Goal: Task Accomplishment & Management: Manage account settings

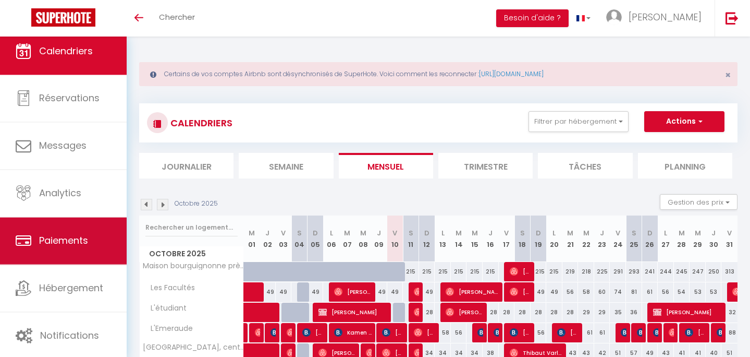
scroll to position [9, 0]
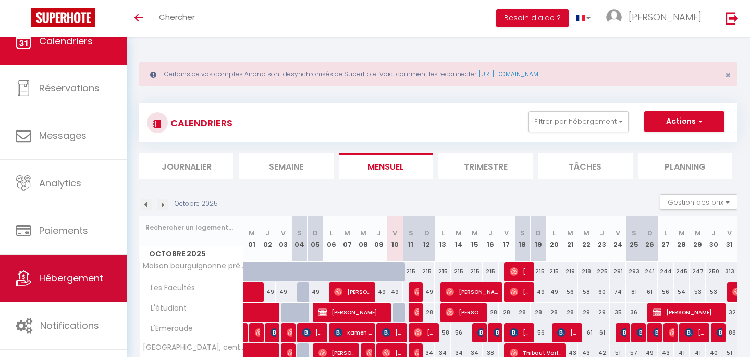
click at [49, 285] on link "Hébergement" at bounding box center [63, 277] width 127 height 47
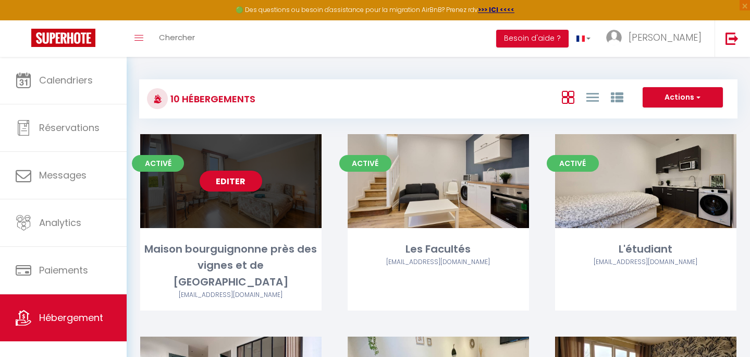
click at [258, 208] on div "Editer" at bounding box center [230, 181] width 181 height 94
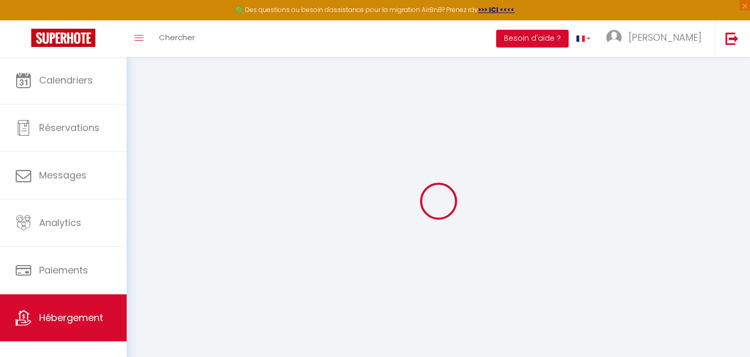
select select
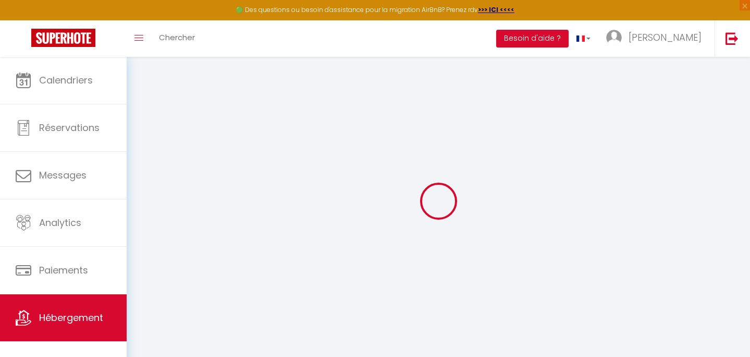
select select
checkbox input "false"
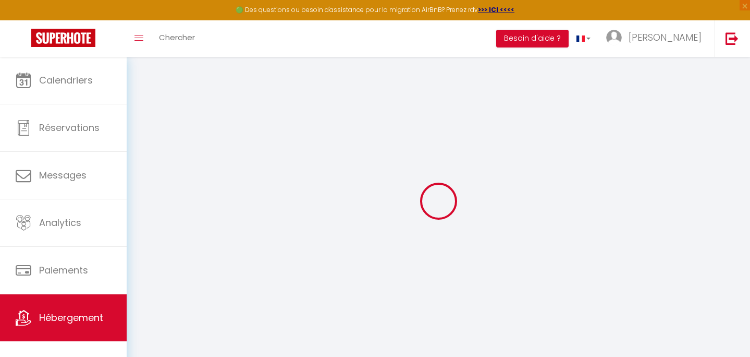
select select
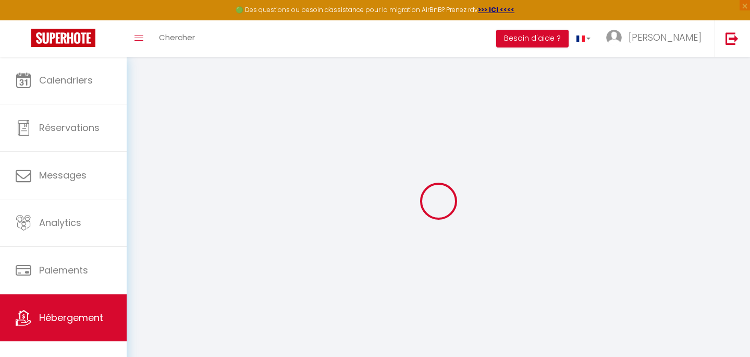
select select
checkbox input "false"
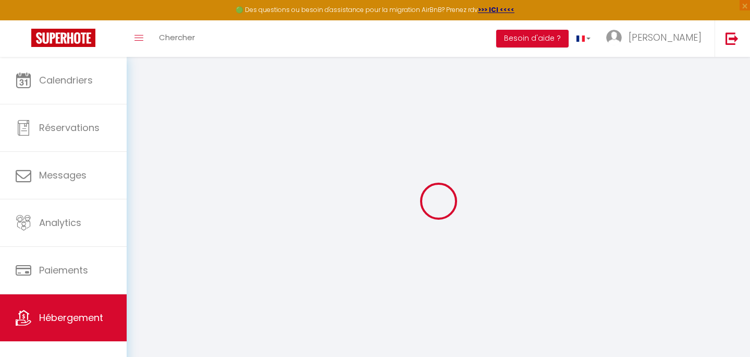
checkbox input "false"
select select
type input "Maison bourguignonne près des vignes et de [GEOGRAPHIC_DATA]"
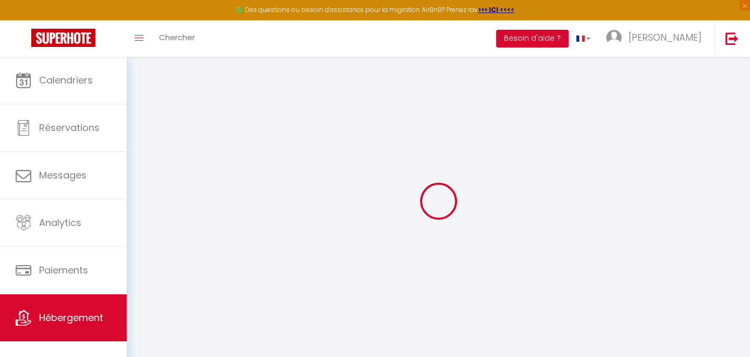
type input "[PERSON_NAME]"
type input "Gillant"
type input "[STREET_ADDRESS][PERSON_NAME]"
type input "21220"
type input "Chambolle-[GEOGRAPHIC_DATA]"
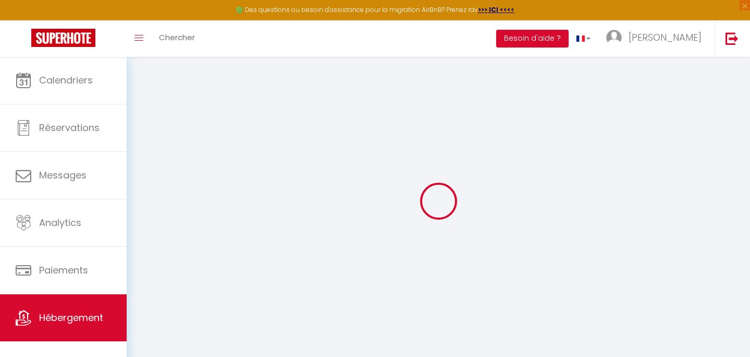
select select "houses"
select select "10"
select select "4"
select select "2"
type input "450"
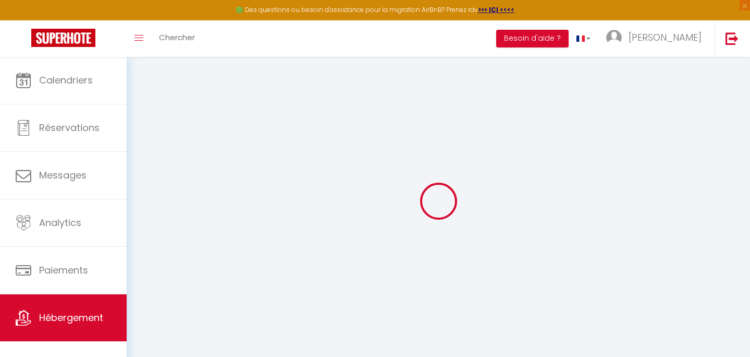
type input "150"
type input "1500"
select select
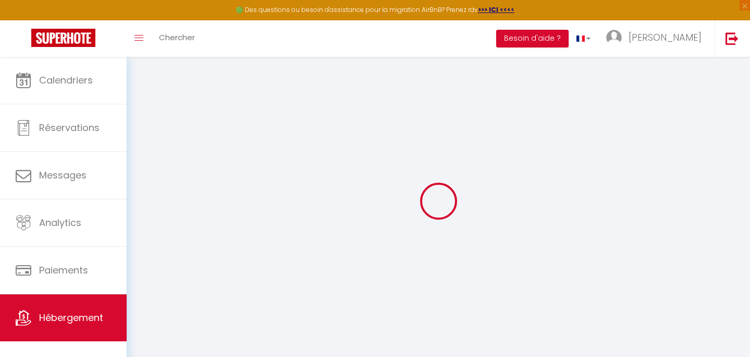
select select
type input "[STREET_ADDRESS][PERSON_NAME]"
type input "21220"
type input "Chambolle-[GEOGRAPHIC_DATA]"
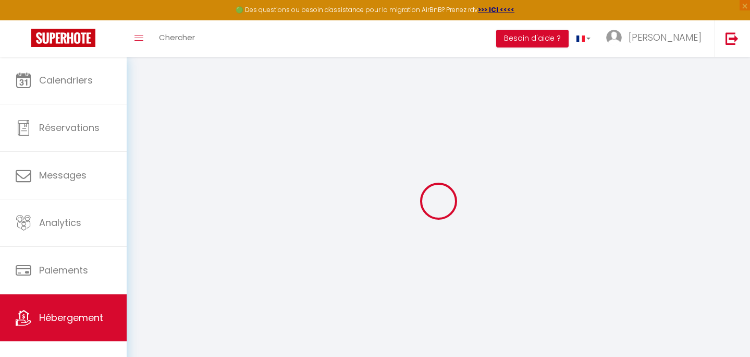
type input "[PERSON_NAME][EMAIL_ADDRESS][DOMAIN_NAME]"
select select "15843"
checkbox input "true"
checkbox input "false"
checkbox input "true"
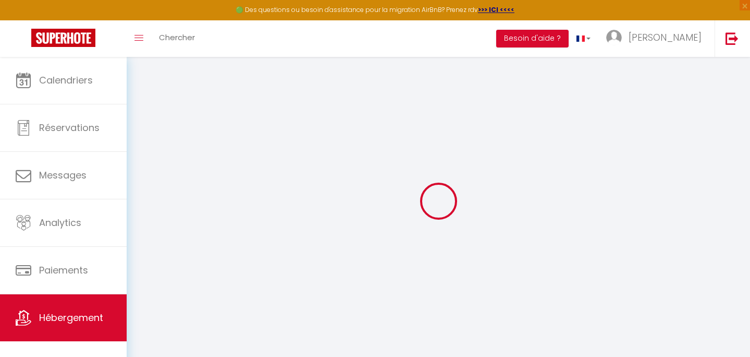
checkbox input "false"
type input "150"
type input "0"
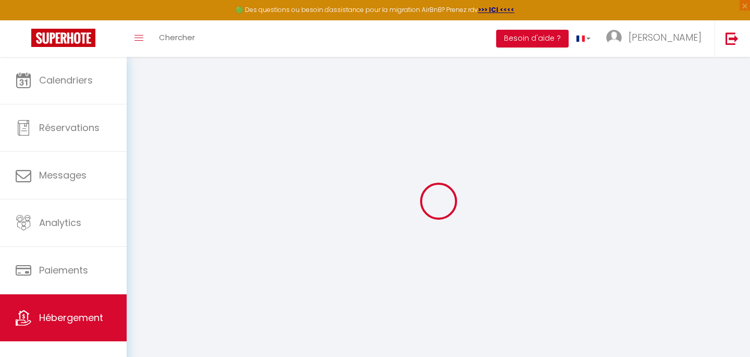
select select "49502"
select select
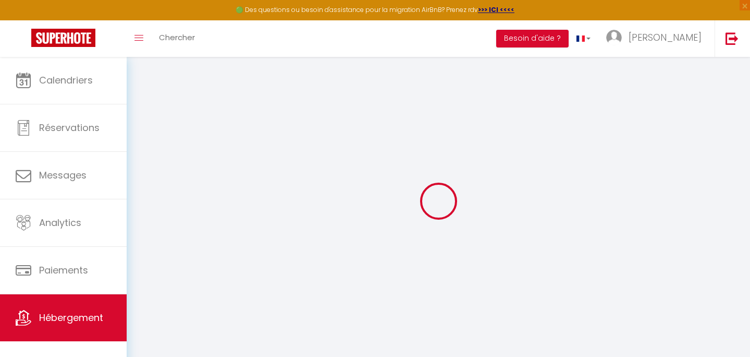
select select
checkbox input "true"
checkbox input "false"
checkbox input "true"
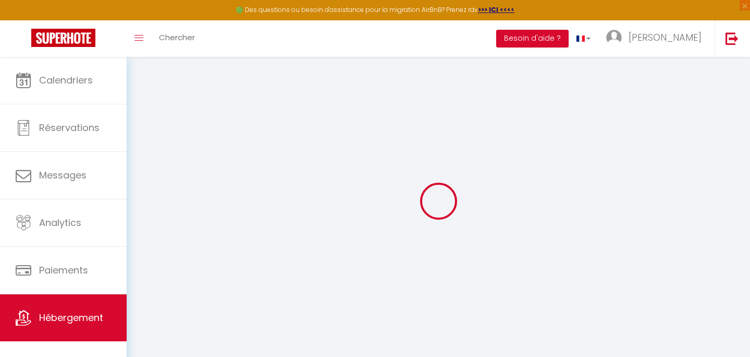
checkbox input "false"
select select
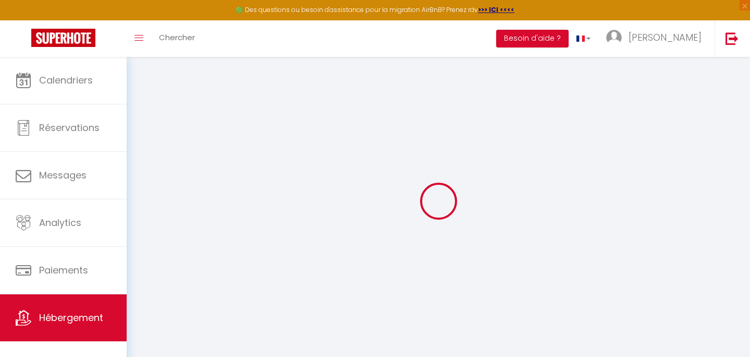
select select
checkbox input "true"
checkbox input "false"
checkbox input "true"
checkbox input "false"
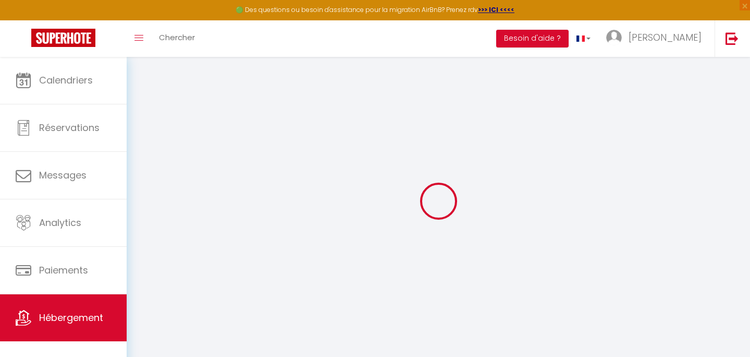
checkbox input "true"
checkbox input "false"
checkbox input "true"
checkbox input "false"
select select "16:00"
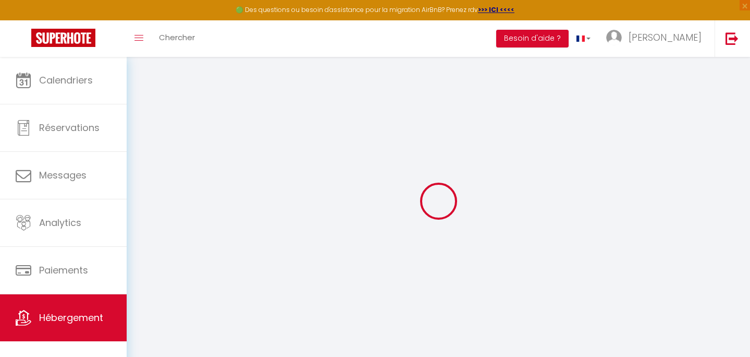
select select "23:45"
select select "11:00"
select select "30"
select select "120"
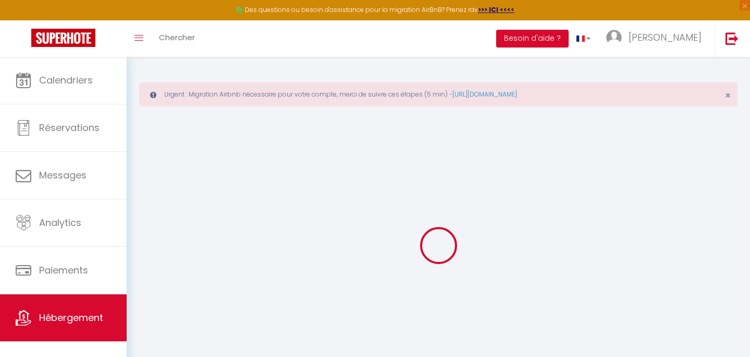
checkbox input "true"
checkbox input "false"
checkbox input "true"
checkbox input "false"
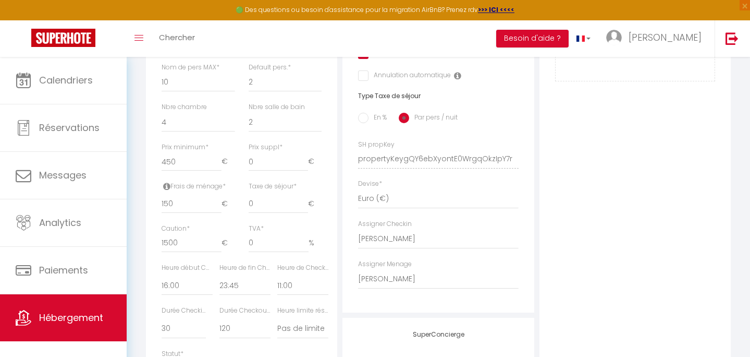
scroll to position [444, 0]
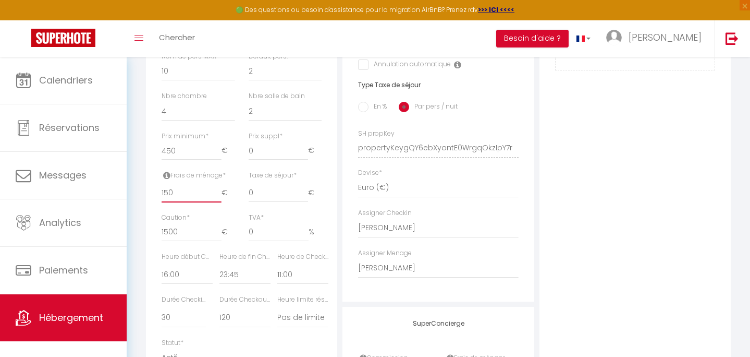
click at [169, 192] on input "150" at bounding box center [192, 192] width 60 height 19
type input "10"
checkbox input "true"
checkbox input "false"
checkbox input "true"
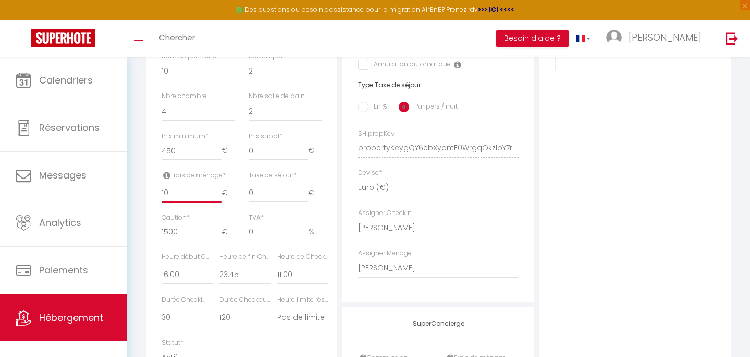
checkbox input "false"
type input "130"
checkbox input "true"
checkbox input "false"
checkbox input "true"
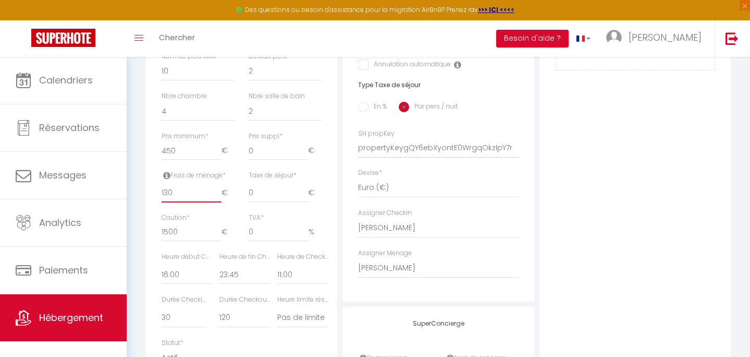
checkbox input "false"
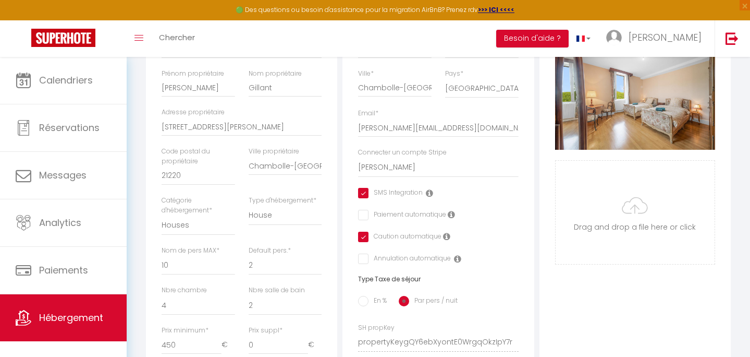
scroll to position [88, 0]
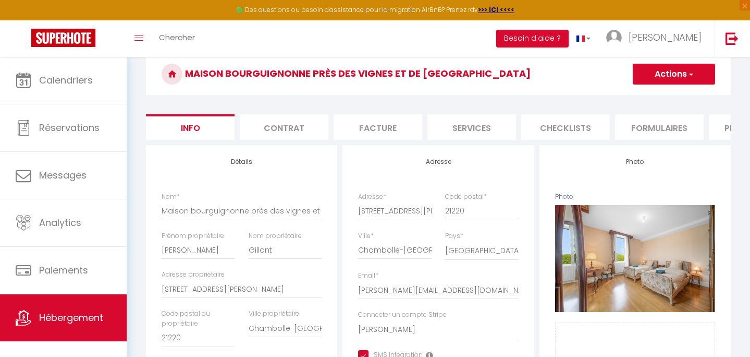
type input "130"
click at [689, 75] on span "button" at bounding box center [690, 74] width 7 height 10
click at [658, 95] on link "Enregistrer" at bounding box center [659, 97] width 112 height 14
click at [656, 77] on button "Actions" at bounding box center [674, 74] width 82 height 21
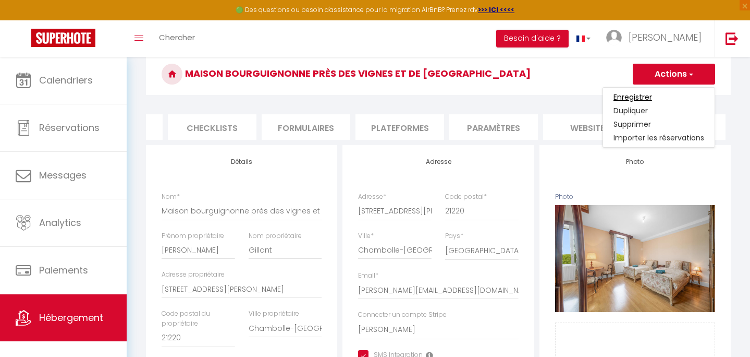
click at [641, 96] on input "Enregistrer" at bounding box center [632, 97] width 39 height 10
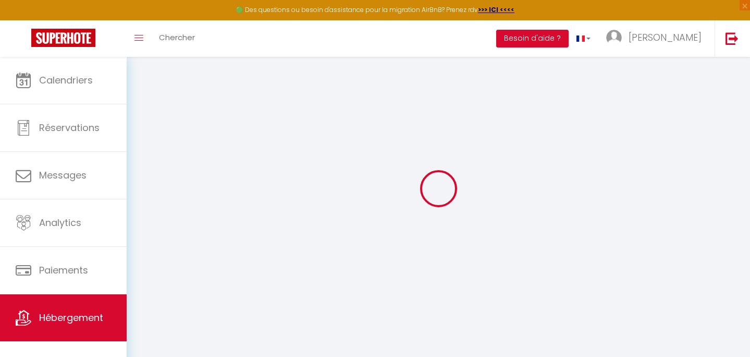
scroll to position [57, 0]
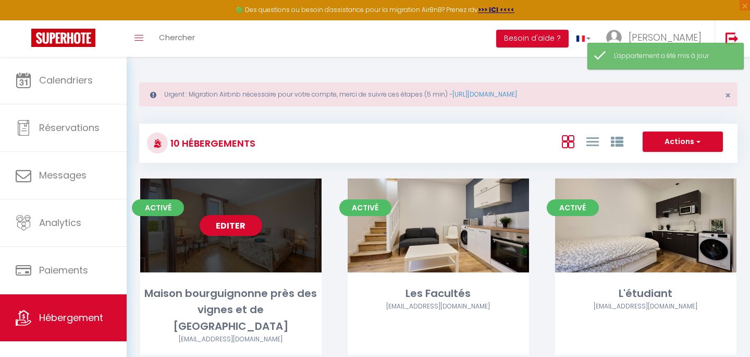
click at [232, 182] on div "Editer" at bounding box center [230, 225] width 181 height 94
select select "3"
select select "2"
select select "1"
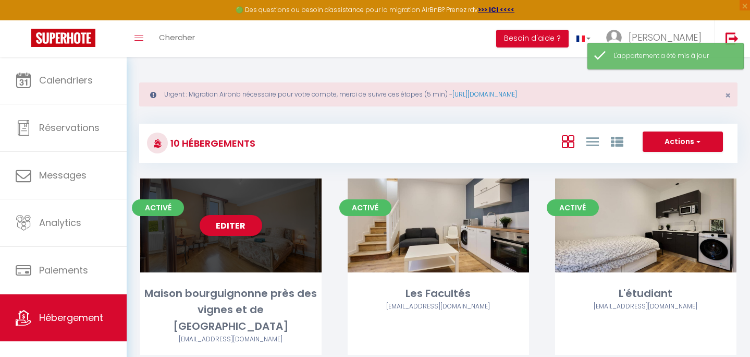
select select
select select "28"
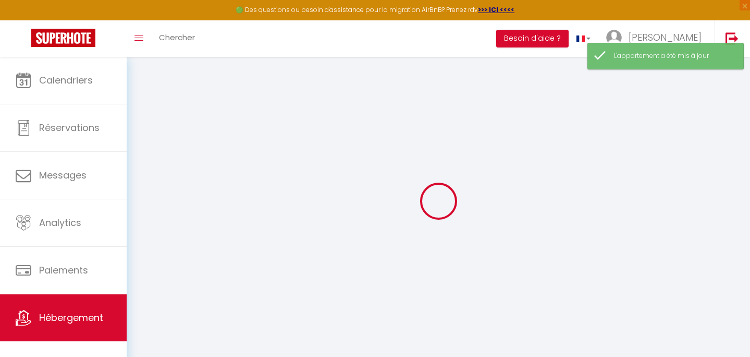
select select
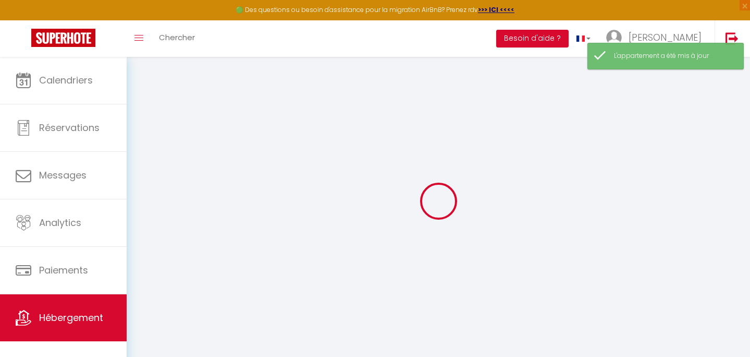
select select
checkbox input "false"
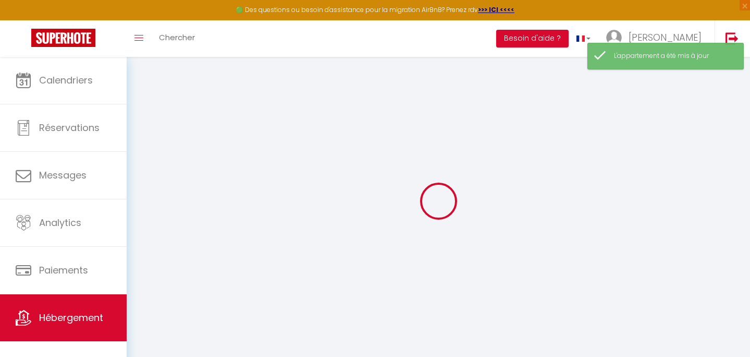
select select
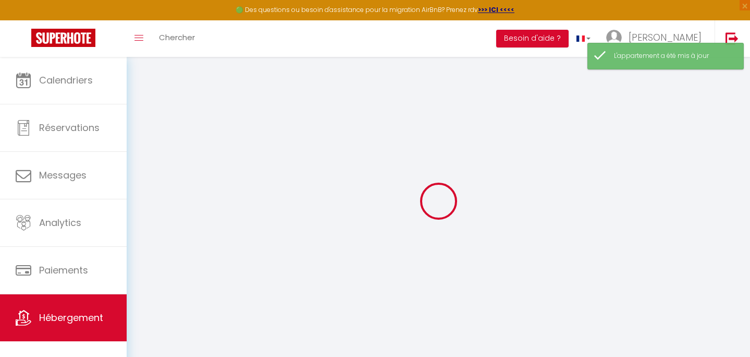
select select
checkbox input "false"
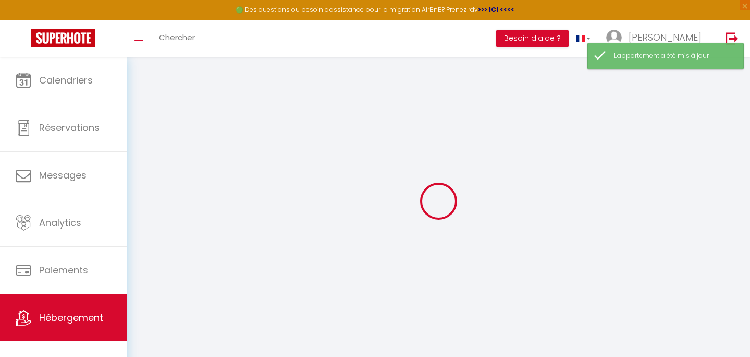
checkbox input "false"
select select
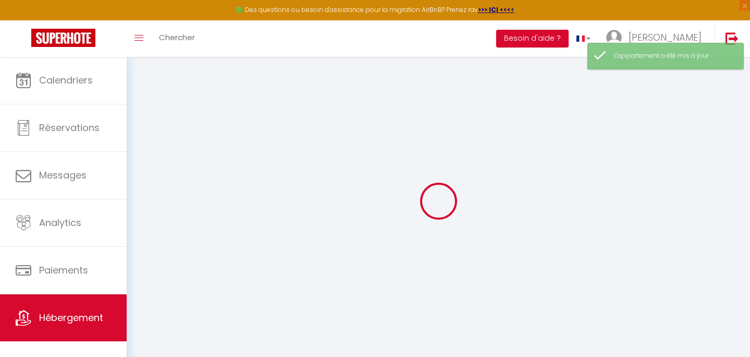
select select
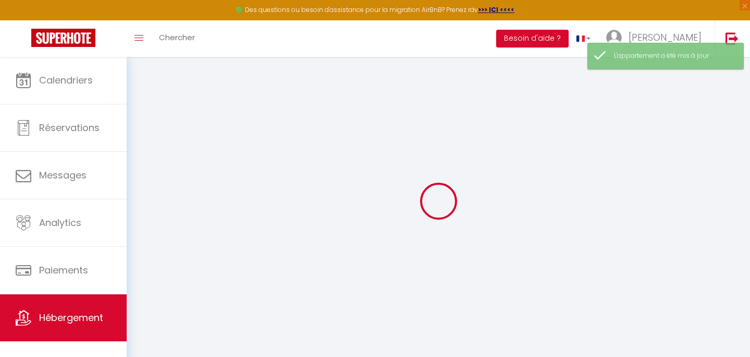
select select
checkbox input "false"
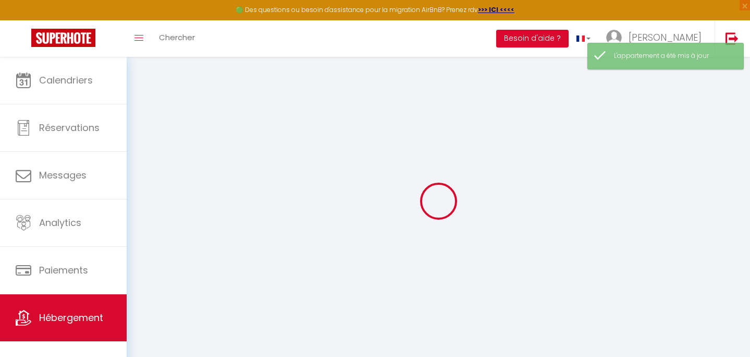
select select
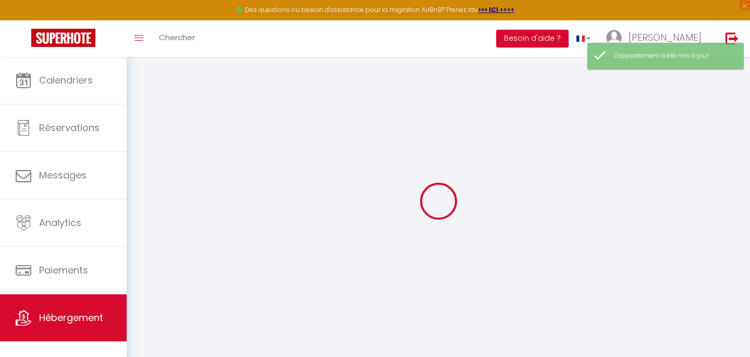
select select
checkbox input "false"
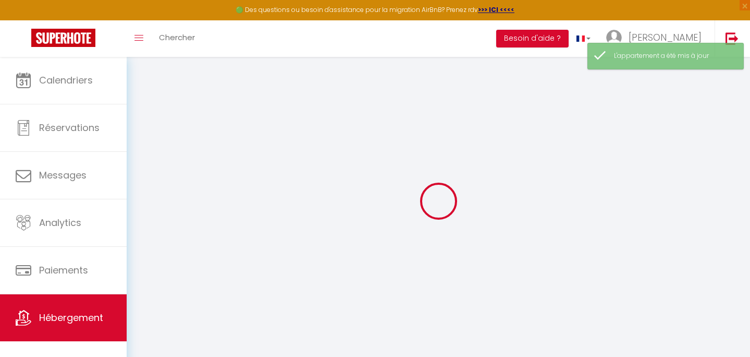
checkbox input "false"
select select
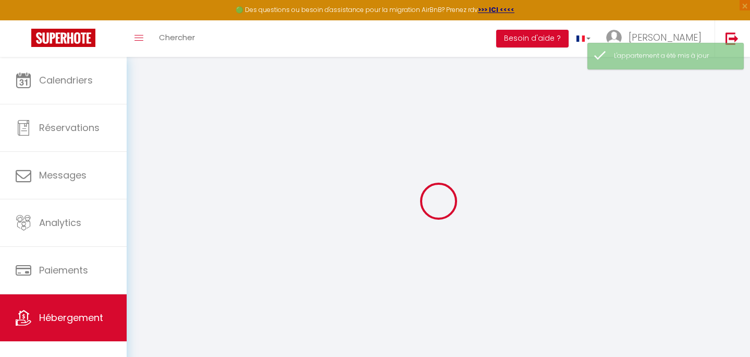
select select
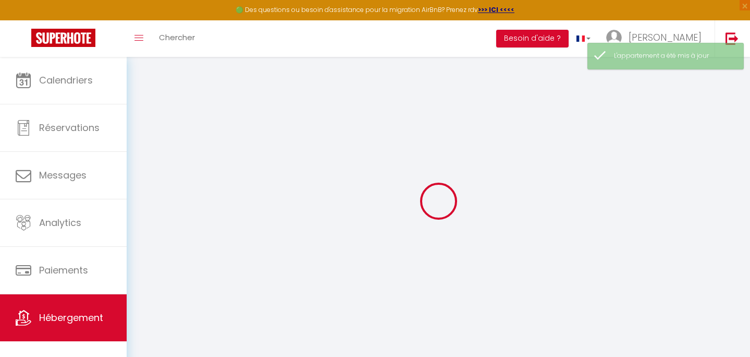
select select
checkbox input "false"
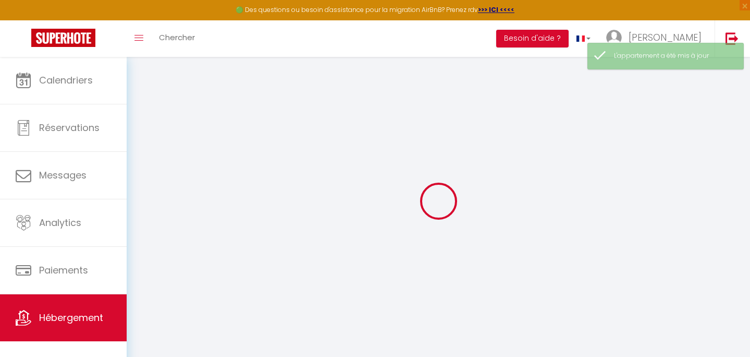
select select
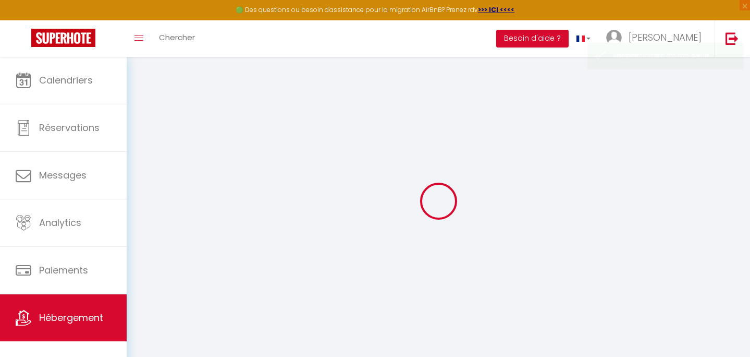
select select
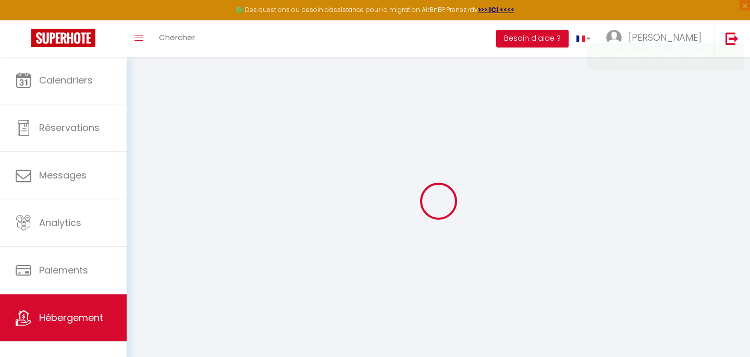
select select
checkbox input "false"
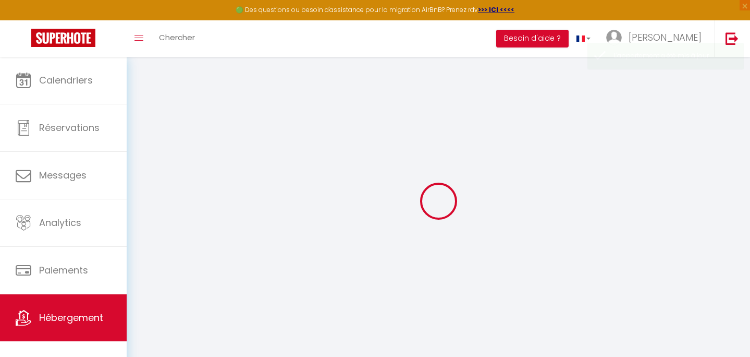
select select
type input "Maison bourguignonne près des vignes et de [GEOGRAPHIC_DATA]"
type input "[PERSON_NAME]"
type input "Gillant"
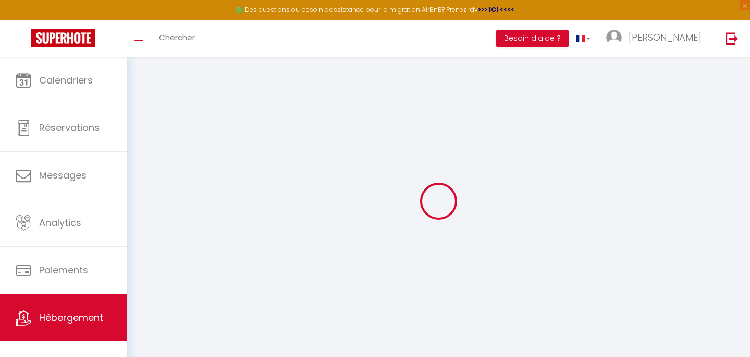
type input "[STREET_ADDRESS][PERSON_NAME]"
type input "21220"
type input "Chambolle-[GEOGRAPHIC_DATA]"
select select "houses"
select select "10"
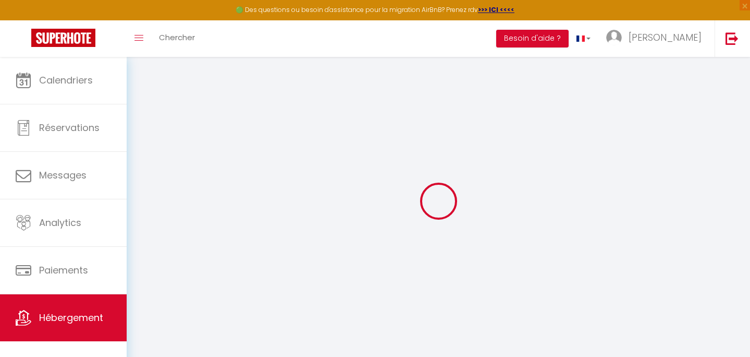
select select "4"
select select "2"
type input "450"
type input "130"
type input "1500"
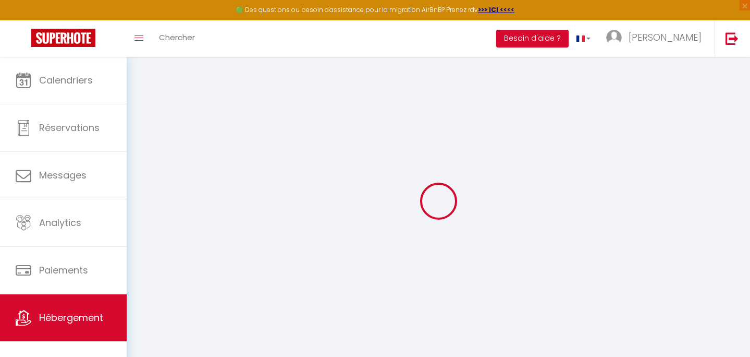
select select
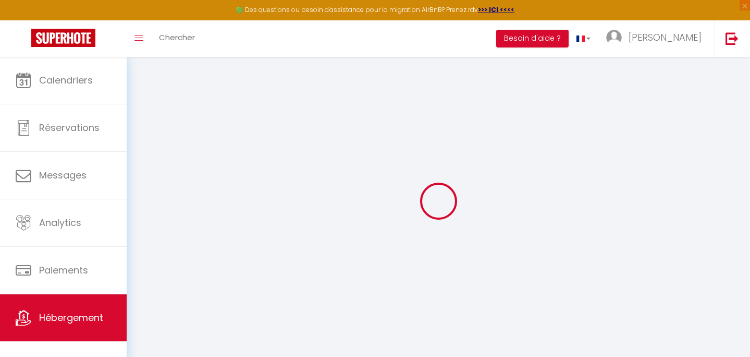
type input "[STREET_ADDRESS][PERSON_NAME]"
type input "21220"
type input "Chambolle-[GEOGRAPHIC_DATA]"
type input "[PERSON_NAME][EMAIL_ADDRESS][DOMAIN_NAME]"
select select "15843"
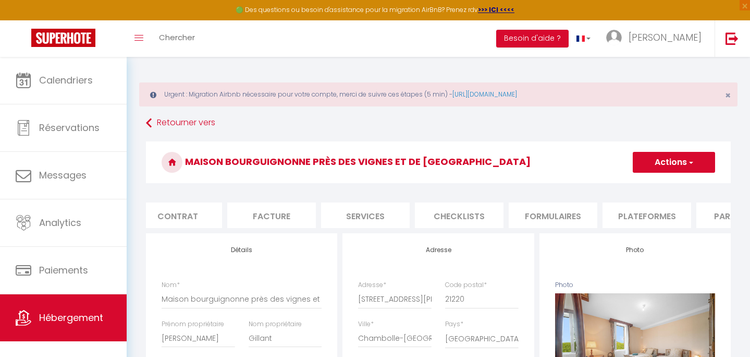
scroll to position [0, 115]
click at [645, 215] on li "Plateformes" at bounding box center [638, 215] width 89 height 26
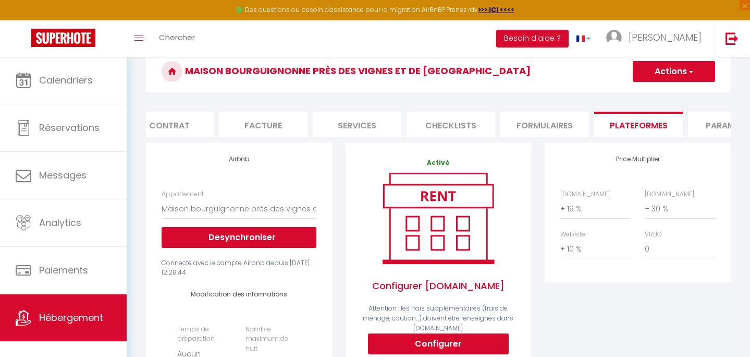
scroll to position [97, 0]
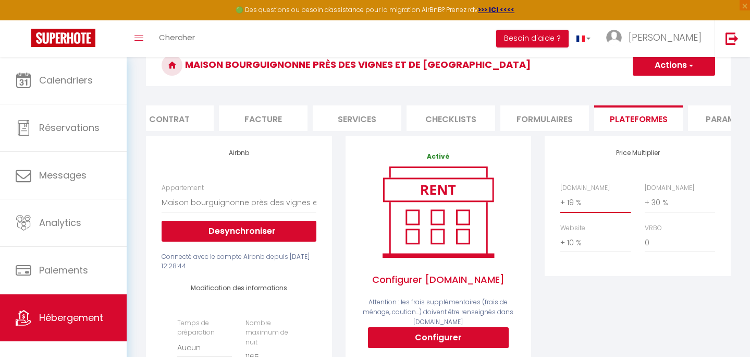
click at [574, 204] on select "0 + 1 % + 2 % + 3 % + 4 % + 5 % + 6 % + 7 % + 8 % + 9 %" at bounding box center [595, 202] width 70 height 20
click at [560, 192] on select "0 + 1 % + 2 % + 3 % + 4 % + 5 % + 6 % + 7 % + 8 % + 9 %" at bounding box center [595, 202] width 70 height 20
click at [705, 66] on button "Actions" at bounding box center [674, 65] width 82 height 21
click at [679, 88] on link "Enregistrer" at bounding box center [673, 88] width 82 height 14
click at [664, 64] on button "Actions" at bounding box center [674, 65] width 82 height 21
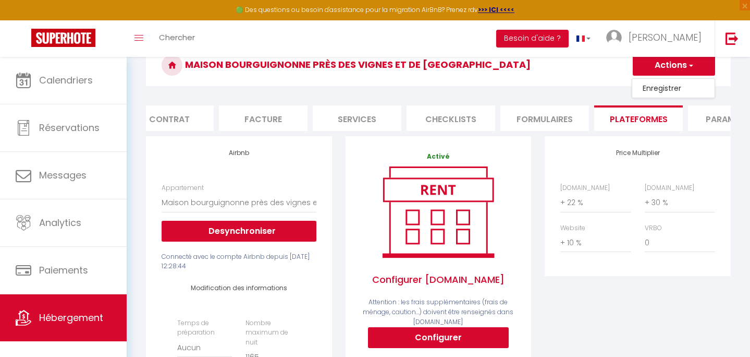
click at [654, 93] on link "Enregistrer" at bounding box center [673, 88] width 82 height 14
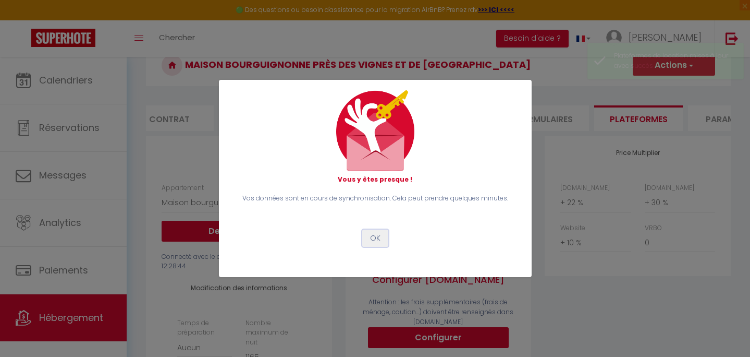
click at [376, 236] on button "OK" at bounding box center [375, 238] width 26 height 18
